Goal: Task Accomplishment & Management: Use online tool/utility

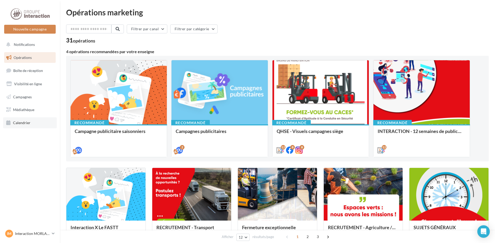
click at [33, 121] on link "Calendrier" at bounding box center [30, 122] width 54 height 11
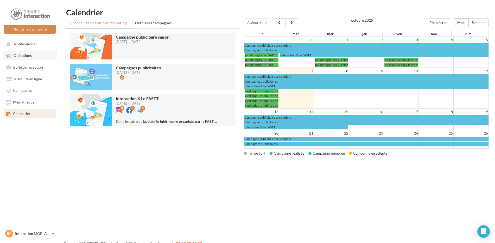
click at [25, 55] on span "Opérations" at bounding box center [23, 55] width 18 height 4
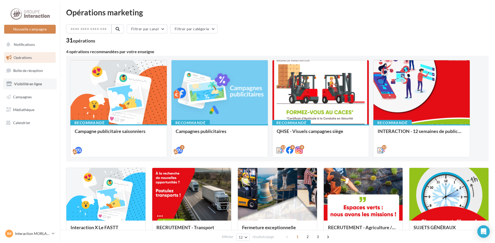
click at [28, 83] on span "Visibilité en ligne" at bounding box center [28, 84] width 28 height 4
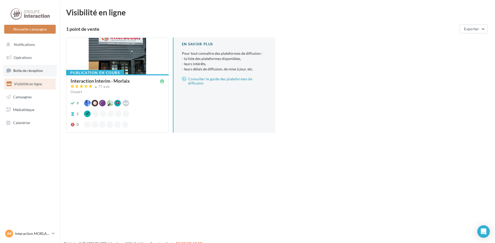
click at [18, 70] on span "Boîte de réception" at bounding box center [28, 70] width 30 height 4
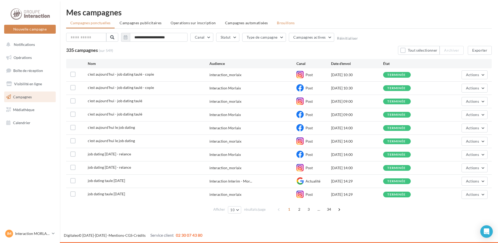
click at [291, 27] on li "Brouillons" at bounding box center [286, 22] width 26 height 9
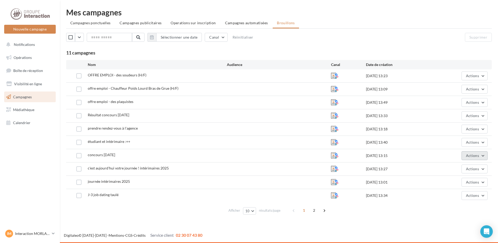
click at [472, 156] on span "Actions" at bounding box center [472, 155] width 13 height 4
click at [464, 167] on button "Editer" at bounding box center [462, 168] width 52 height 14
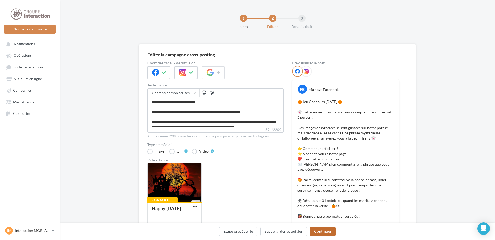
click at [331, 233] on button "Continuer" at bounding box center [323, 231] width 26 height 9
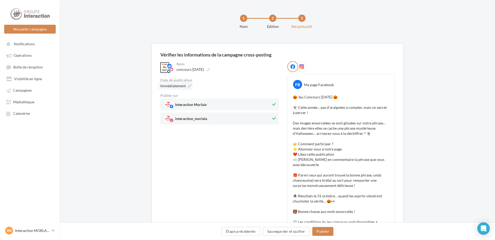
click at [193, 87] on div "Immédiatement" at bounding box center [219, 86] width 119 height 8
click at [188, 87] on icon at bounding box center [190, 86] width 4 height 4
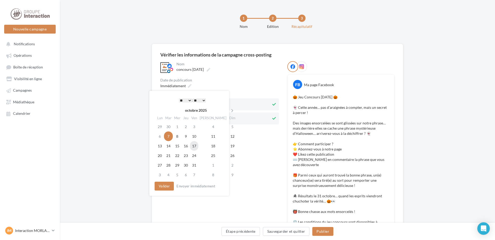
click at [198, 143] on td "17" at bounding box center [194, 146] width 8 height 10
click at [184, 100] on select "* * * * * * * * * * ** ** ** ** ** ** ** ** ** ** ** ** ** **" at bounding box center [185, 100] width 13 height 4
click at [169, 188] on button "Valider" at bounding box center [164, 186] width 19 height 9
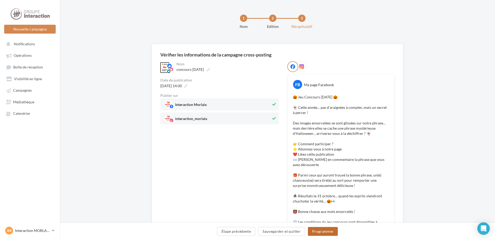
click at [315, 229] on button "Programmer" at bounding box center [323, 231] width 30 height 9
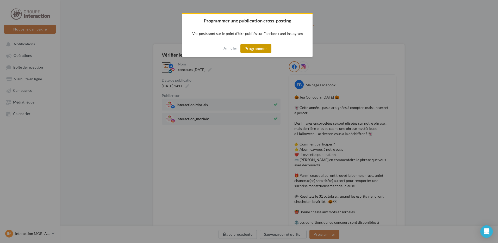
click at [261, 51] on button "Programmer" at bounding box center [255, 48] width 31 height 9
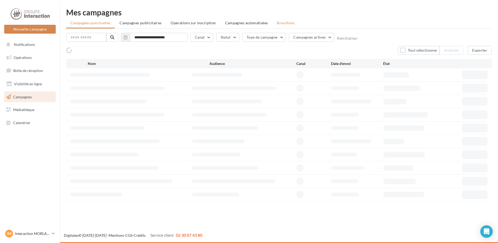
click at [288, 27] on li "Brouillons" at bounding box center [286, 22] width 26 height 9
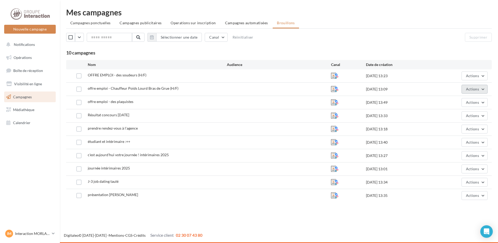
click at [475, 89] on span "Actions" at bounding box center [472, 89] width 13 height 4
click at [468, 101] on button "Editer" at bounding box center [462, 102] width 52 height 14
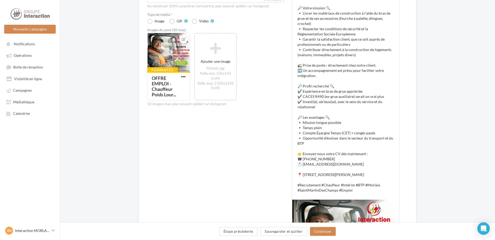
scroll to position [235, 0]
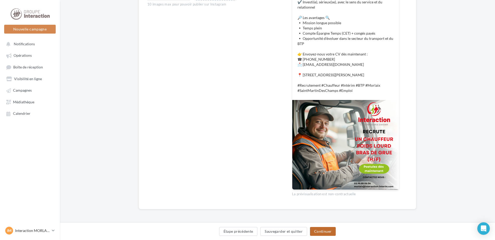
click at [326, 231] on button "Continuer" at bounding box center [323, 231] width 26 height 9
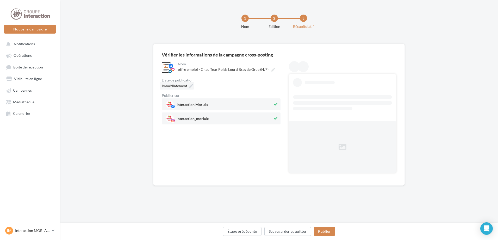
click at [192, 86] on icon at bounding box center [191, 86] width 4 height 4
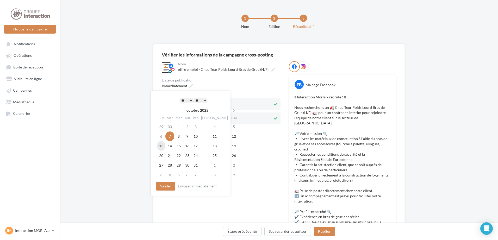
click at [164, 147] on td "13" at bounding box center [161, 146] width 8 height 10
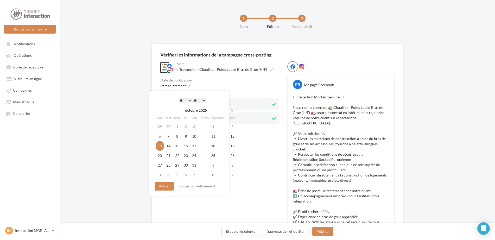
click at [186, 101] on select "* * * * * * * * * * ** ** ** ** ** ** ** ** ** ** ** ** ** **" at bounding box center [185, 100] width 13 height 4
click at [161, 189] on button "Valider" at bounding box center [164, 186] width 19 height 9
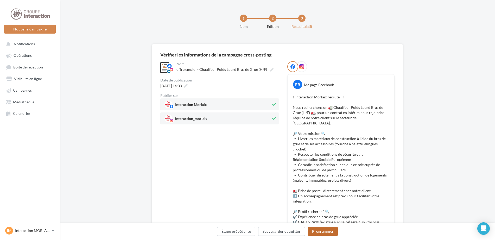
click at [330, 233] on button "Programmer" at bounding box center [323, 231] width 30 height 9
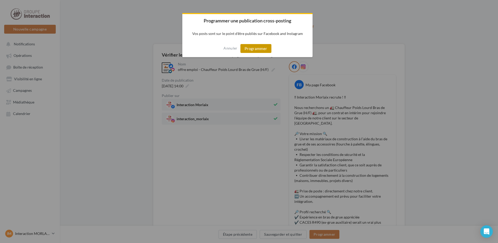
click at [262, 51] on button "Programmer" at bounding box center [255, 48] width 31 height 9
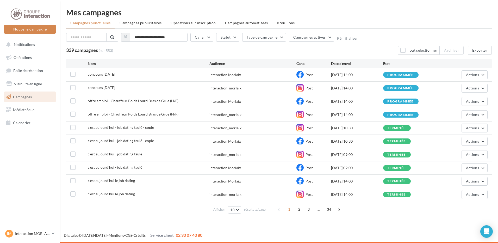
click at [272, 30] on div "**********" at bounding box center [279, 111] width 426 height 207
click at [277, 25] on li "Brouillons" at bounding box center [286, 22] width 26 height 9
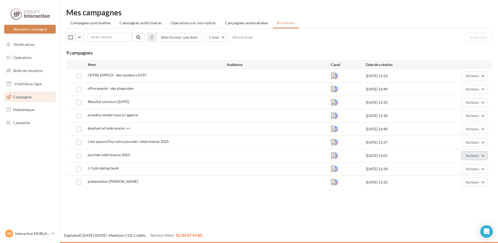
click at [468, 155] on span "Actions" at bounding box center [472, 155] width 13 height 4
click at [465, 168] on button "Editer" at bounding box center [462, 168] width 52 height 14
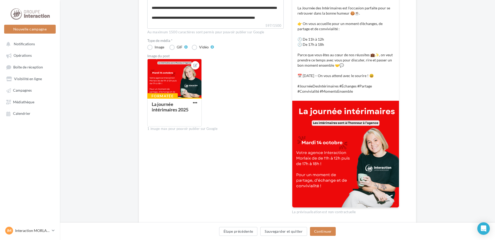
scroll to position [26, 0]
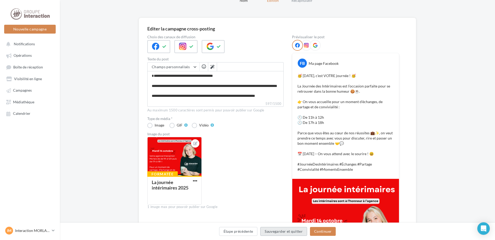
click at [275, 229] on button "Sauvegarder et quitter" at bounding box center [283, 231] width 47 height 9
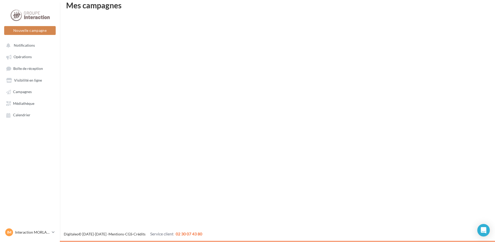
scroll to position [8, 0]
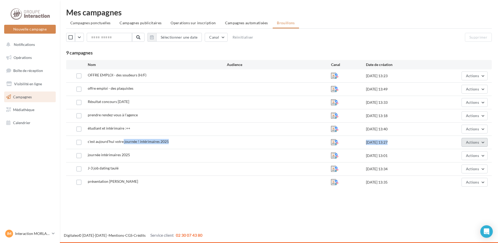
drag, startPoint x: 124, startPoint y: 142, endPoint x: 463, endPoint y: 140, distance: 339.7
click at [463, 140] on div "c'est aujourd'hui votre journée ! intérimaires 2025 30/09/2025 13:27 Actions" at bounding box center [278, 142] width 417 height 9
drag, startPoint x: 463, startPoint y: 140, endPoint x: 470, endPoint y: 140, distance: 6.6
click at [470, 140] on span "Actions" at bounding box center [472, 142] width 13 height 4
click at [460, 154] on button "Editer" at bounding box center [462, 155] width 52 height 14
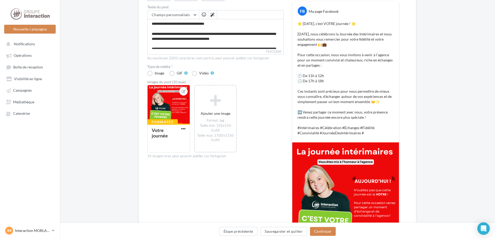
scroll to position [130, 0]
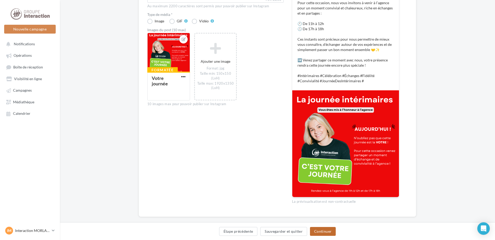
click at [318, 232] on button "Continuer" at bounding box center [323, 231] width 26 height 9
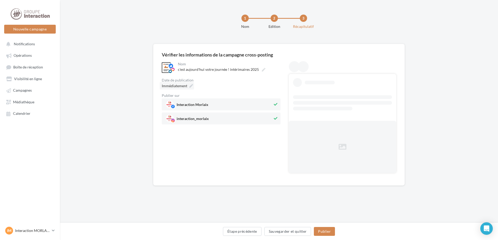
click at [189, 88] on div "Immédiatement" at bounding box center [177, 86] width 34 height 8
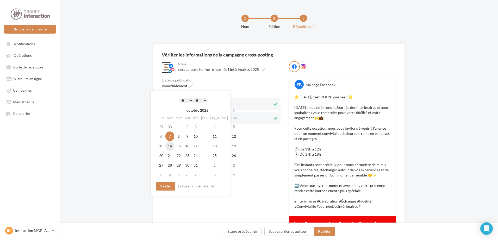
click at [171, 147] on td "14" at bounding box center [169, 146] width 9 height 10
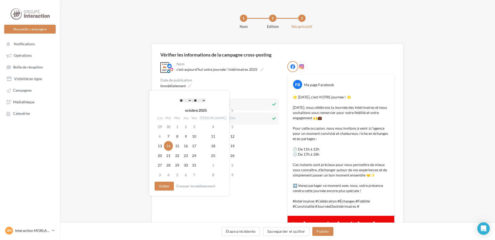
click at [187, 100] on select "* * * * * * * * * * ** ** ** ** ** ** ** ** ** ** ** ** ** **" at bounding box center [185, 100] width 13 height 4
click at [188, 98] on select "* * * * * * * * * * ** ** ** ** ** ** ** ** ** ** ** ** ** **" at bounding box center [185, 100] width 13 height 4
click at [203, 101] on select "** ** ** ** ** **" at bounding box center [199, 100] width 13 height 4
click at [167, 186] on button "Valider" at bounding box center [164, 186] width 19 height 9
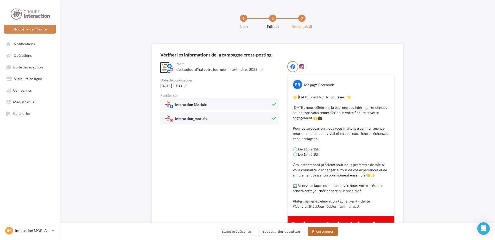
click at [323, 231] on button "Programmer" at bounding box center [323, 231] width 30 height 9
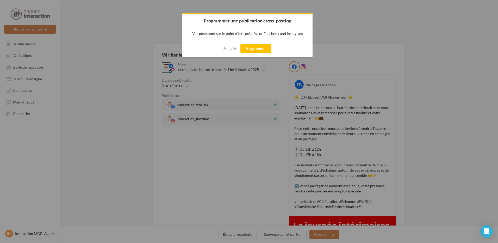
click at [260, 53] on div "Annuler Programmer" at bounding box center [247, 48] width 130 height 17
click at [260, 51] on button "Programmer" at bounding box center [255, 48] width 31 height 9
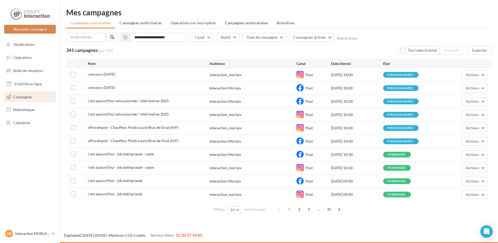
click at [280, 21] on span "Brouillons" at bounding box center [286, 23] width 18 height 4
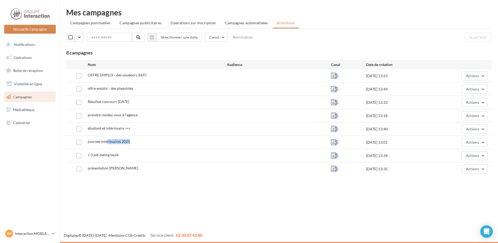
drag, startPoint x: 106, startPoint y: 141, endPoint x: 391, endPoint y: 141, distance: 284.7
click at [391, 141] on div "journée intérimaires 2025 [DATE] 13:01 Actions" at bounding box center [278, 142] width 417 height 9
drag, startPoint x: 391, startPoint y: 141, endPoint x: 475, endPoint y: 144, distance: 84.4
click at [476, 143] on span "Actions" at bounding box center [472, 142] width 13 height 4
click at [469, 152] on button "Editer" at bounding box center [462, 155] width 52 height 14
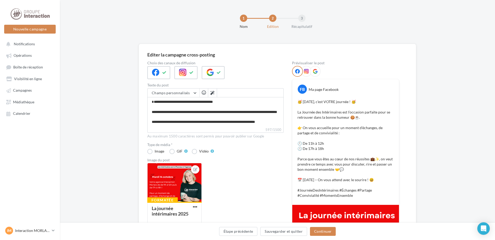
scroll to position [122, 0]
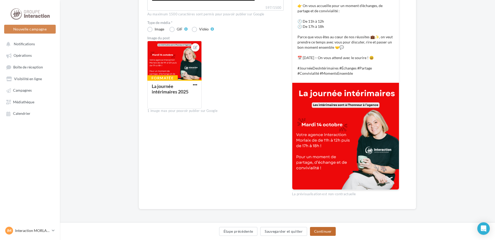
click at [322, 230] on button "Continuer" at bounding box center [323, 231] width 26 height 9
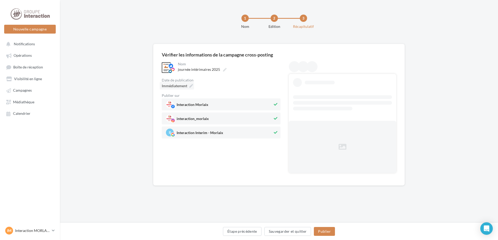
click at [191, 85] on icon at bounding box center [191, 86] width 4 height 4
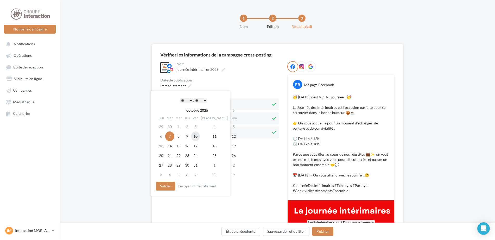
click at [197, 137] on td "10" at bounding box center [195, 137] width 8 height 10
click at [197, 102] on select "** ** ** ** ** **" at bounding box center [199, 100] width 13 height 4
click at [183, 99] on select "* * * * * * * * * * ** ** ** ** ** ** ** ** ** ** ** ** ** **" at bounding box center [185, 100] width 13 height 4
click at [170, 188] on button "Valider" at bounding box center [164, 186] width 19 height 9
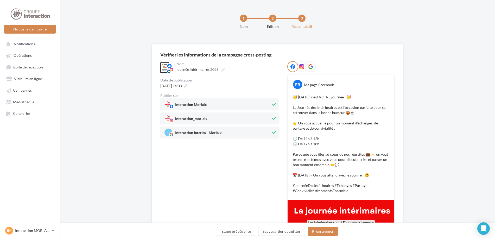
scroll to position [113, 0]
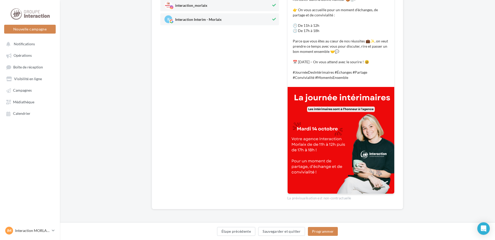
click at [331, 236] on div "Étape précédente Sauvegarder et quitter Programmer" at bounding box center [277, 232] width 427 height 11
click at [331, 235] on button "Programmer" at bounding box center [323, 231] width 30 height 9
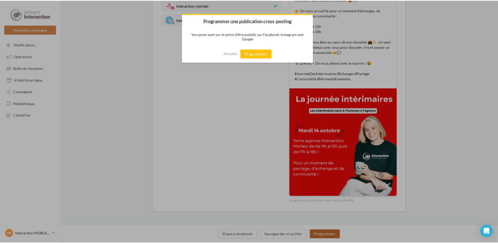
scroll to position [111, 0]
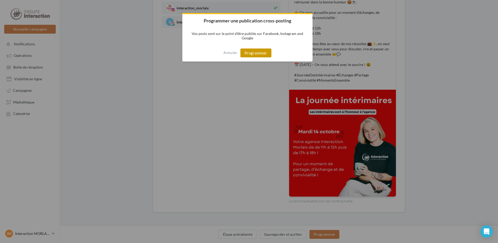
click at [260, 57] on button "Programmer" at bounding box center [255, 52] width 31 height 9
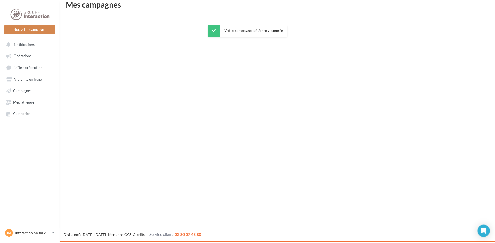
scroll to position [8, 0]
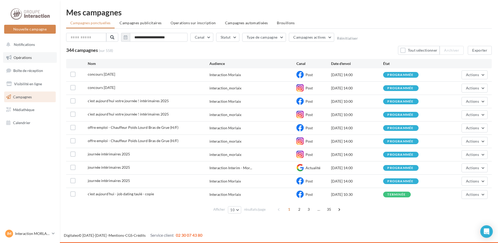
click at [37, 54] on link "Opérations" at bounding box center [30, 57] width 54 height 11
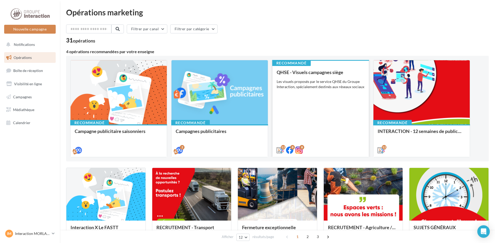
click at [340, 109] on div "QHSE - Visuels campagnes siège Les visuels proposés par le service QHSE du Grou…" at bounding box center [321, 111] width 88 height 83
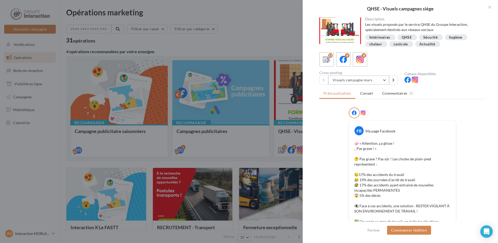
click at [350, 83] on button "Visuels campagne mars" at bounding box center [358, 80] width 61 height 9
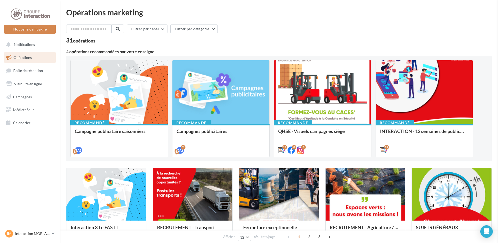
click at [34, 85] on span "Visibilité en ligne" at bounding box center [28, 84] width 28 height 4
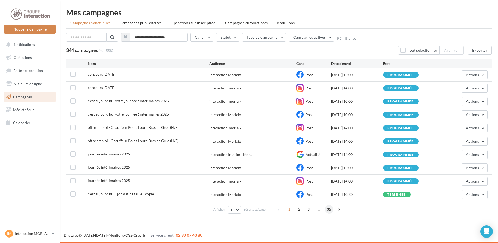
click at [330, 208] on span "35" at bounding box center [329, 209] width 9 height 8
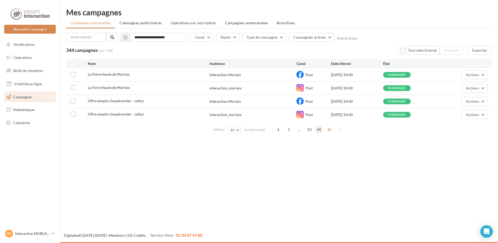
click at [316, 131] on span "34" at bounding box center [319, 129] width 9 height 8
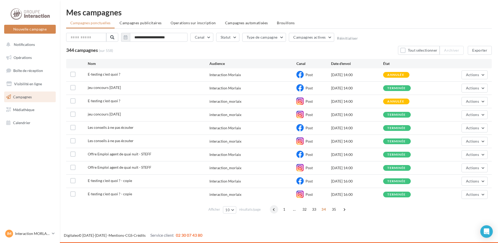
click at [271, 210] on span at bounding box center [274, 209] width 8 height 8
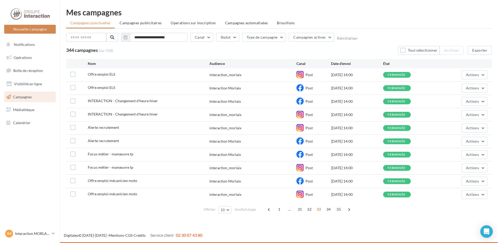
click at [271, 210] on span at bounding box center [269, 209] width 8 height 8
click at [476, 89] on span "Actions" at bounding box center [472, 88] width 13 height 4
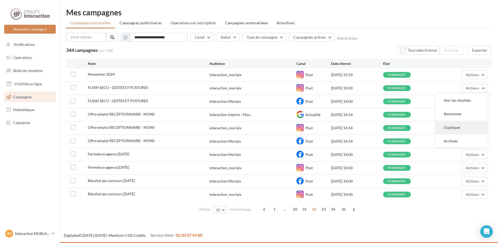
click at [461, 126] on button "Dupliquer" at bounding box center [462, 128] width 52 height 14
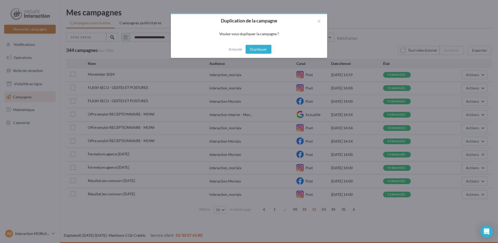
click at [270, 46] on button "Dupliquer" at bounding box center [259, 49] width 26 height 9
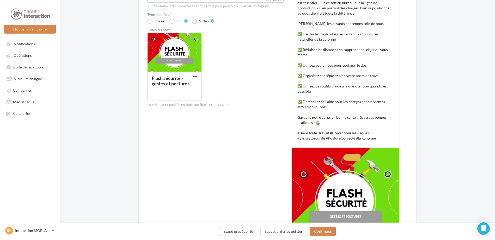
scroll to position [195, 0]
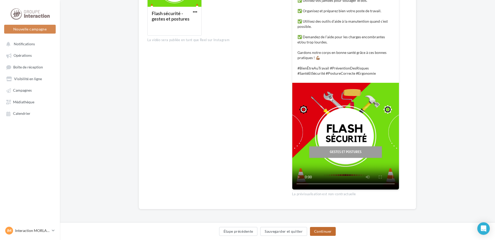
click at [325, 232] on button "Continuer" at bounding box center [323, 231] width 26 height 9
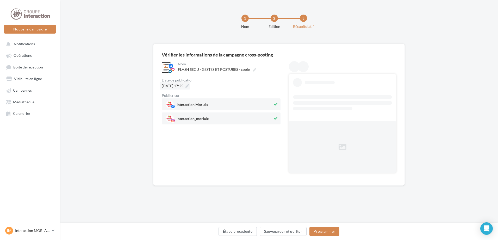
click at [174, 84] on span "[DATE] 17:25" at bounding box center [173, 86] width 22 height 4
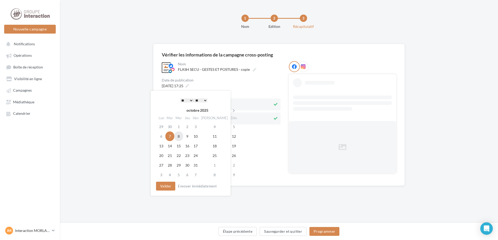
click at [182, 139] on td "8" at bounding box center [178, 137] width 9 height 10
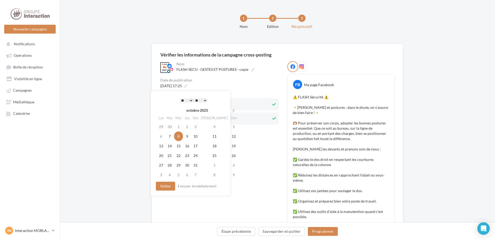
click at [185, 101] on select "* * * * * * * * * * ** ** ** ** ** ** ** ** ** ** ** ** ** **" at bounding box center [186, 100] width 13 height 4
click at [161, 185] on button "Valider" at bounding box center [164, 186] width 19 height 9
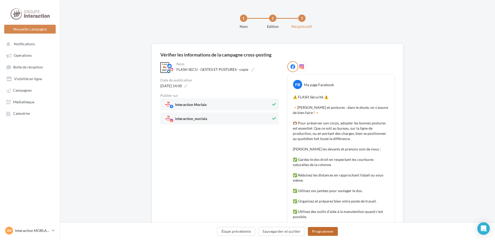
click at [336, 229] on button "Programmer" at bounding box center [323, 231] width 30 height 9
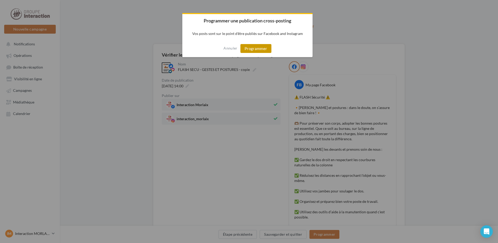
click at [268, 47] on button "Programmer" at bounding box center [255, 48] width 31 height 9
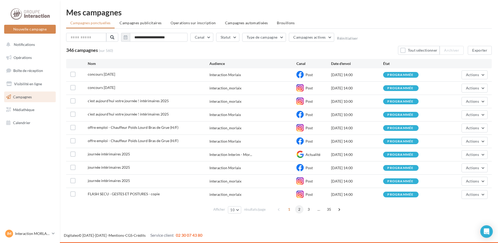
click at [297, 209] on span "2" at bounding box center [299, 209] width 8 height 8
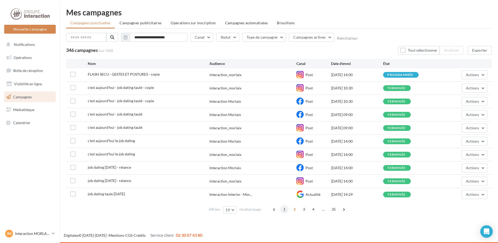
click at [286, 208] on span "1" at bounding box center [284, 209] width 8 height 8
